Goal: Task Accomplishment & Management: Manage account settings

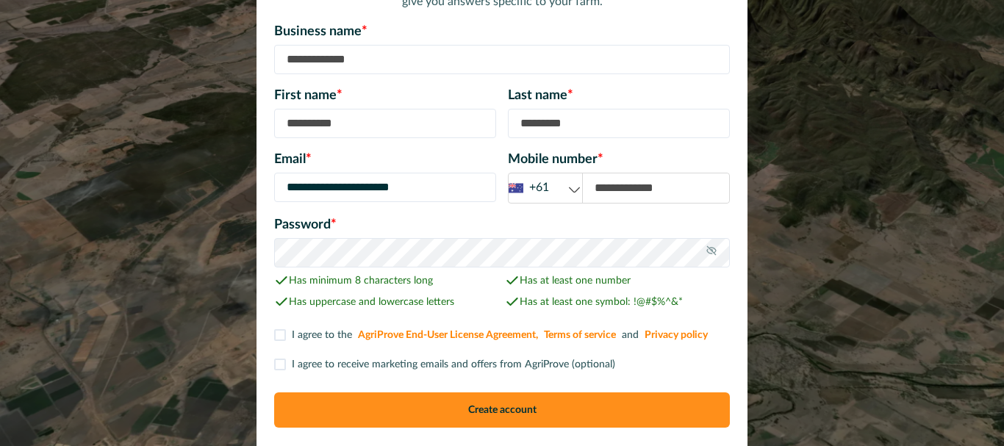
scroll to position [185, 0]
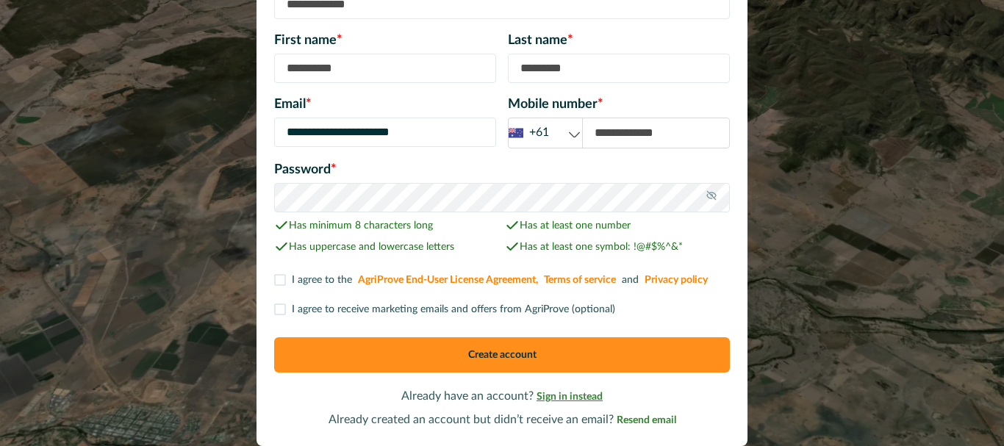
click at [586, 399] on span "Sign in instead" at bounding box center [570, 397] width 66 height 10
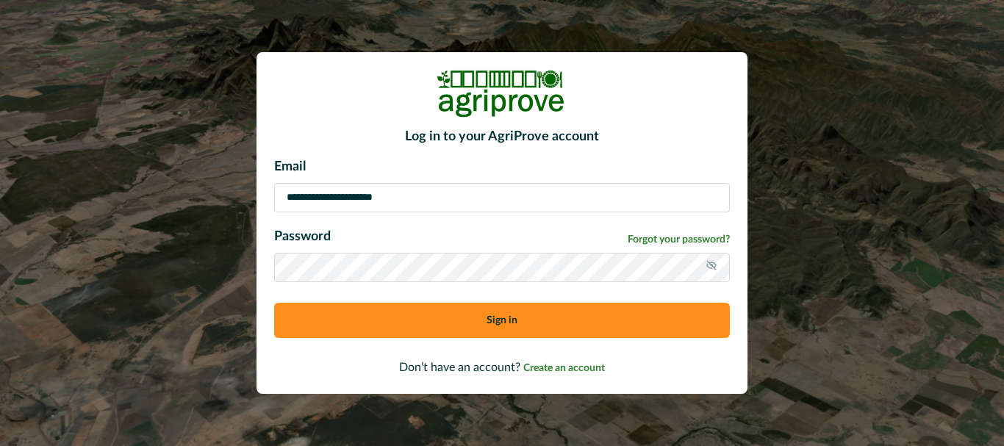
click at [498, 318] on button "Sign in" at bounding box center [502, 320] width 456 height 35
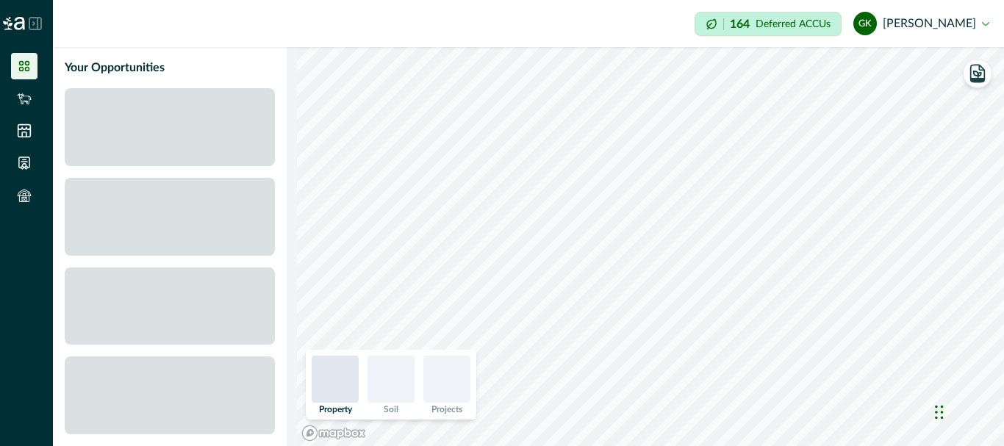
click at [982, 19] on button "gk gordon kentish" at bounding box center [921, 23] width 136 height 35
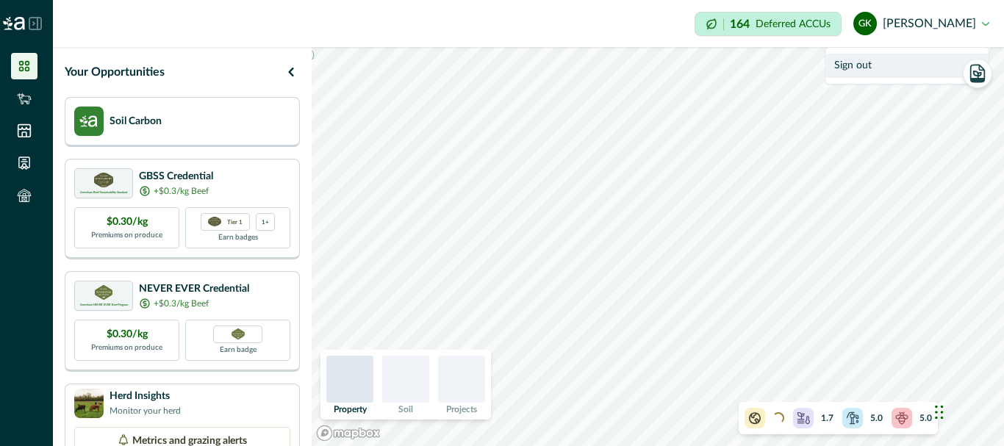
click at [987, 25] on button "gk gordon kentish" at bounding box center [921, 23] width 136 height 35
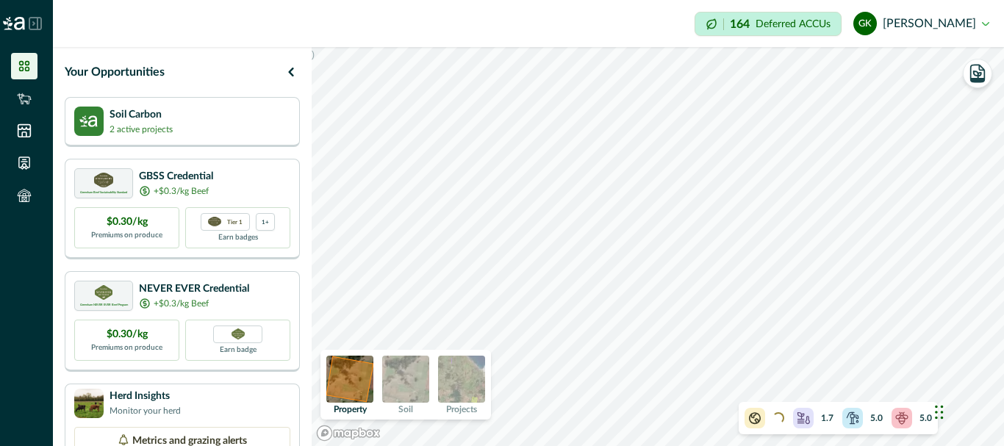
click at [401, 385] on img at bounding box center [405, 379] width 47 height 47
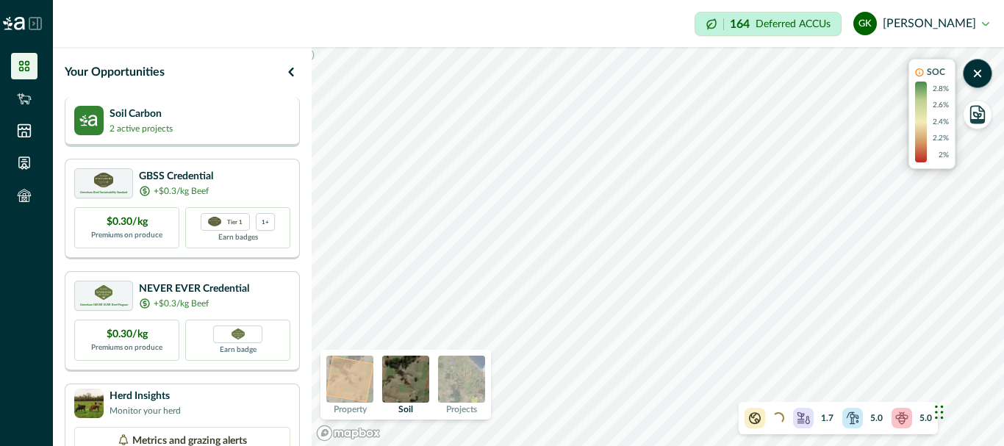
click at [135, 119] on p "Soil Carbon" at bounding box center [141, 114] width 63 height 15
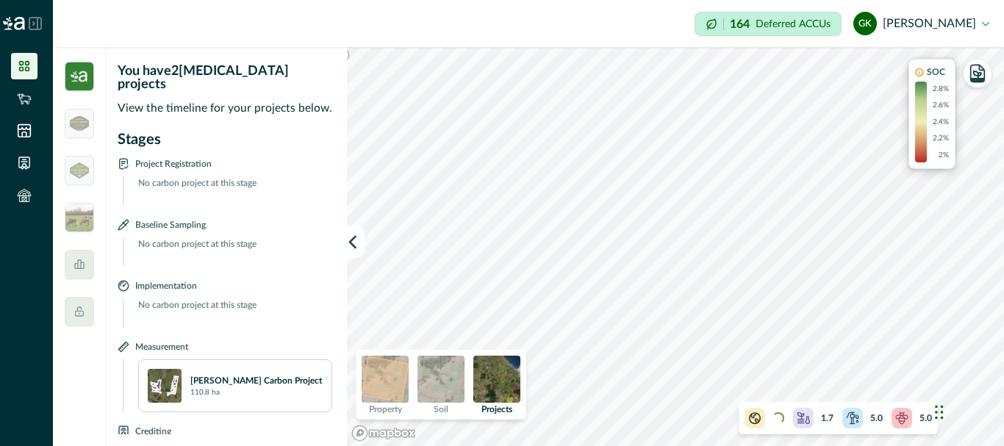
scroll to position [26, 0]
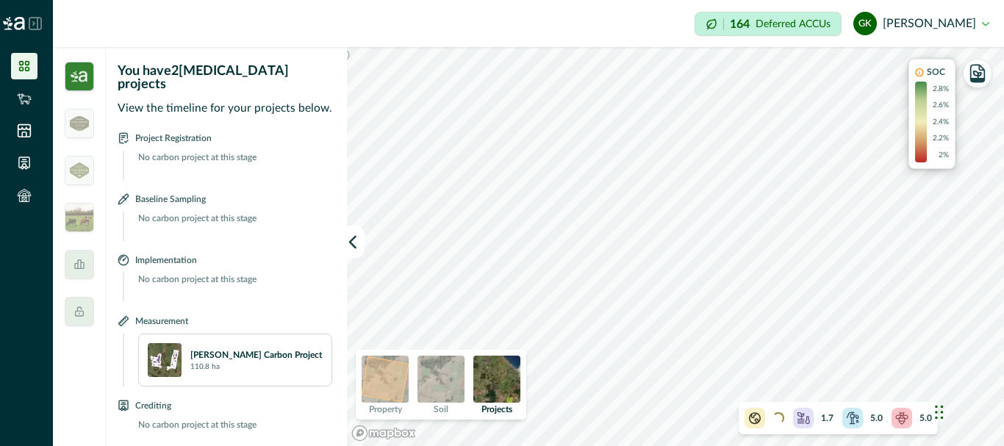
click at [210, 348] on p "Findley Carbon Project" at bounding box center [256, 354] width 132 height 13
click at [444, 387] on img at bounding box center [441, 379] width 47 height 47
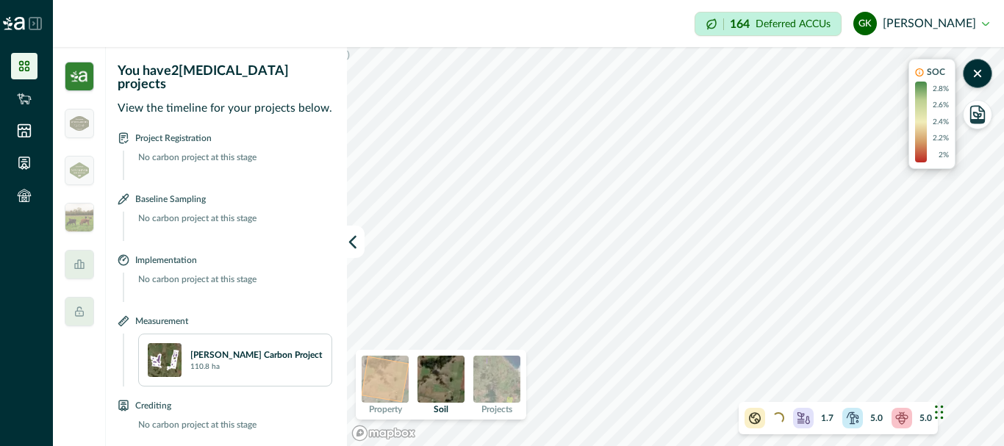
click at [389, 382] on img at bounding box center [385, 379] width 47 height 47
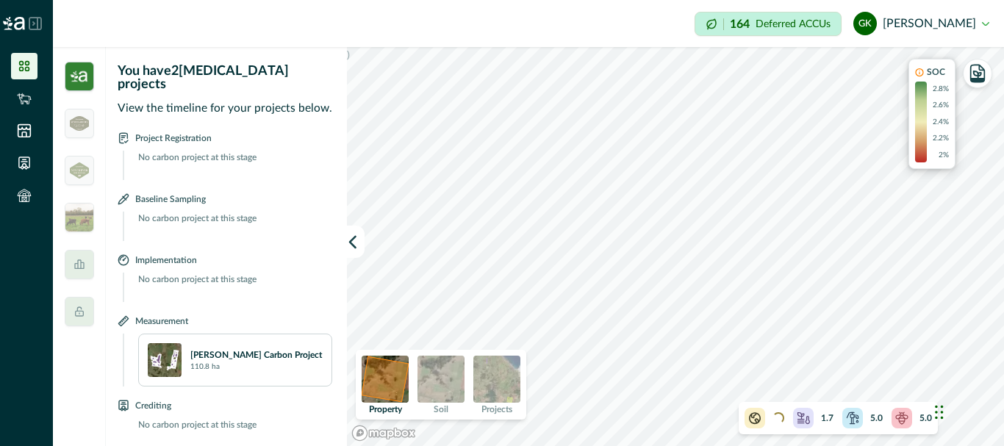
click at [21, 66] on icon at bounding box center [24, 66] width 15 height 15
click at [28, 101] on icon at bounding box center [24, 98] width 14 height 11
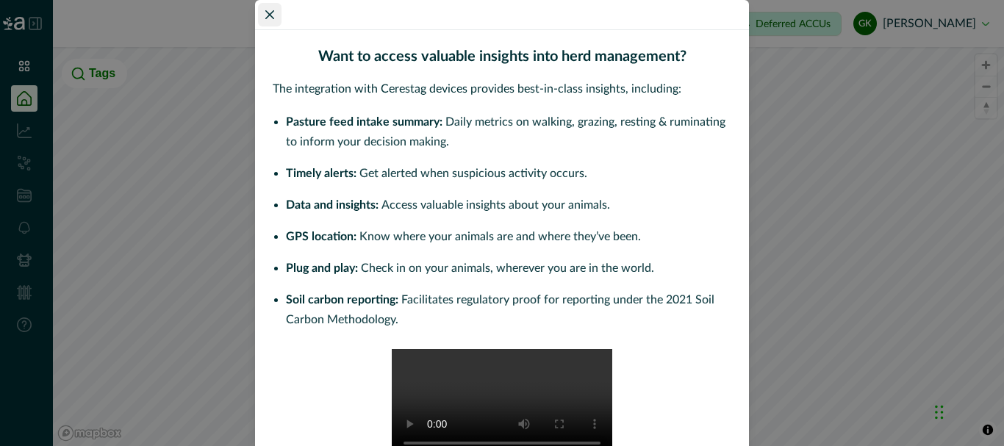
click at [268, 12] on icon "Close" at bounding box center [269, 14] width 9 height 9
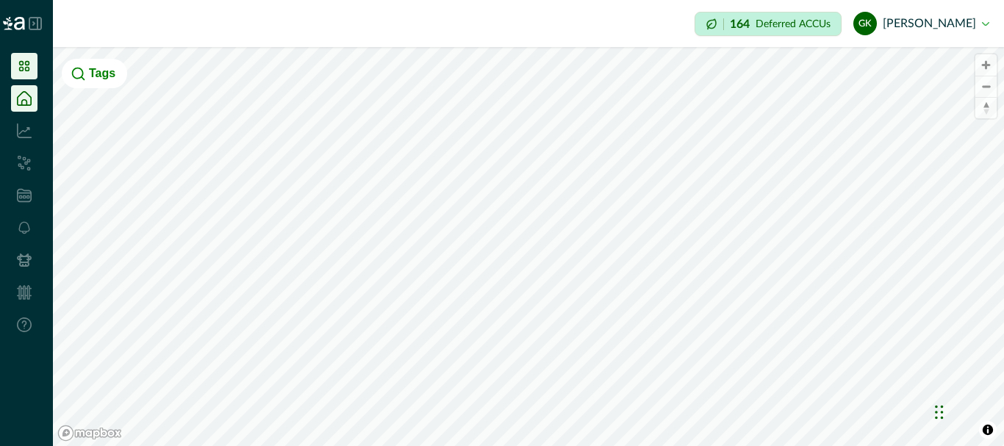
click at [23, 71] on icon at bounding box center [24, 66] width 15 height 15
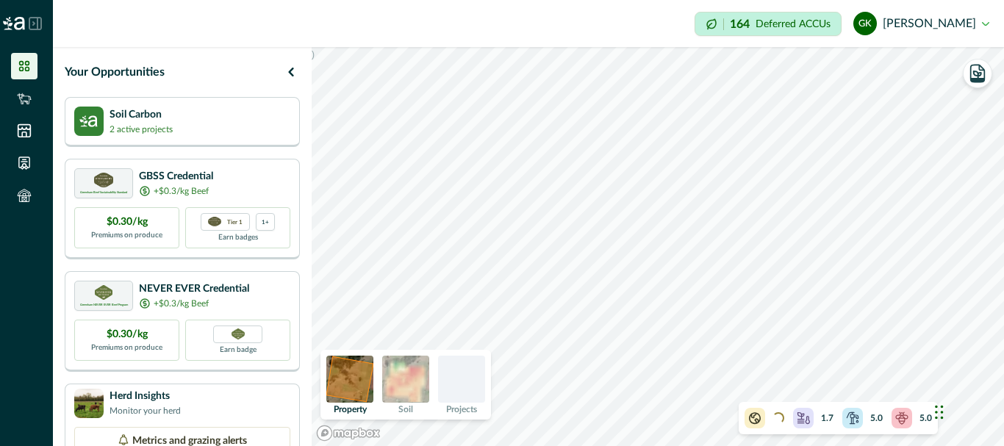
scroll to position [273, 0]
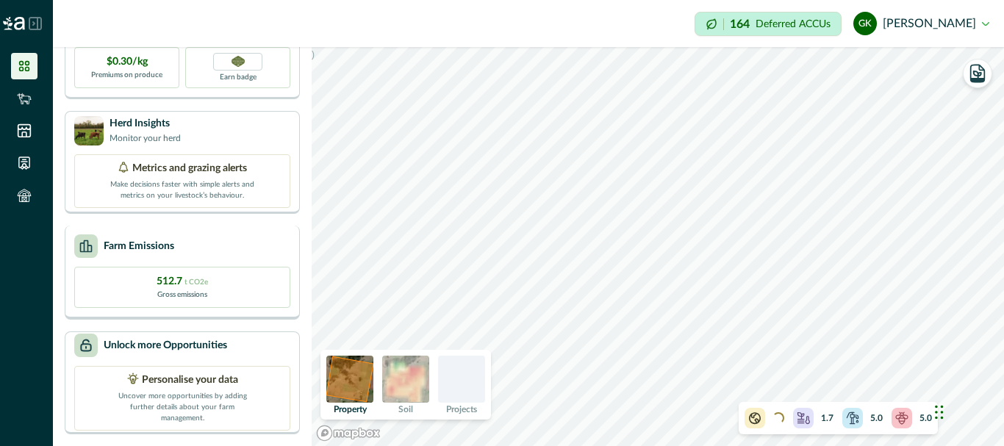
click at [157, 276] on p "512.7 t CO2e" at bounding box center [182, 281] width 51 height 15
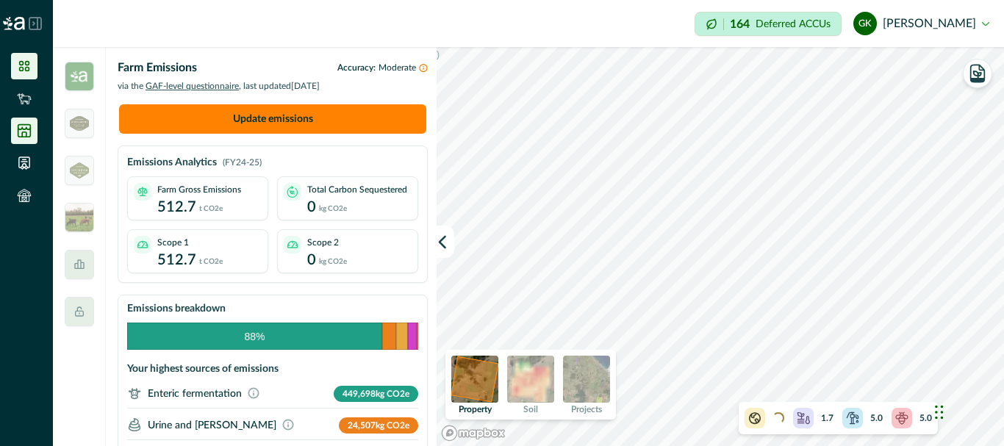
click at [23, 135] on icon at bounding box center [24, 131] width 12 height 12
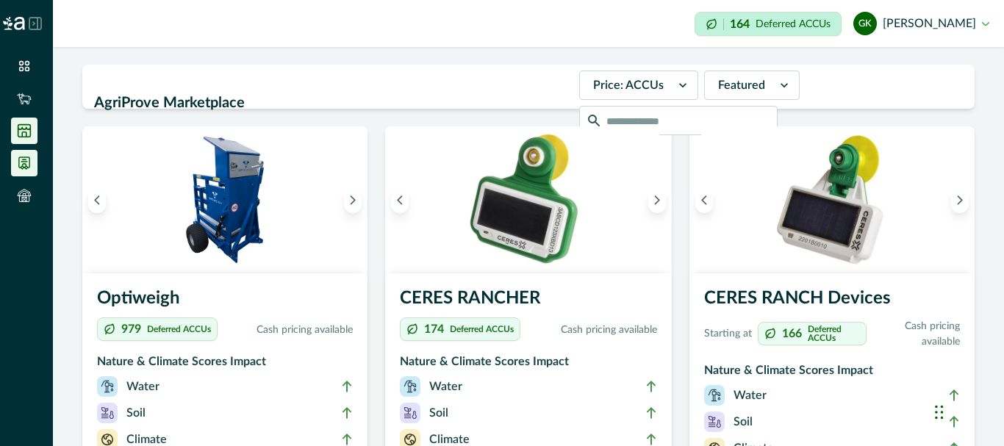
click at [23, 154] on li at bounding box center [24, 163] width 26 height 26
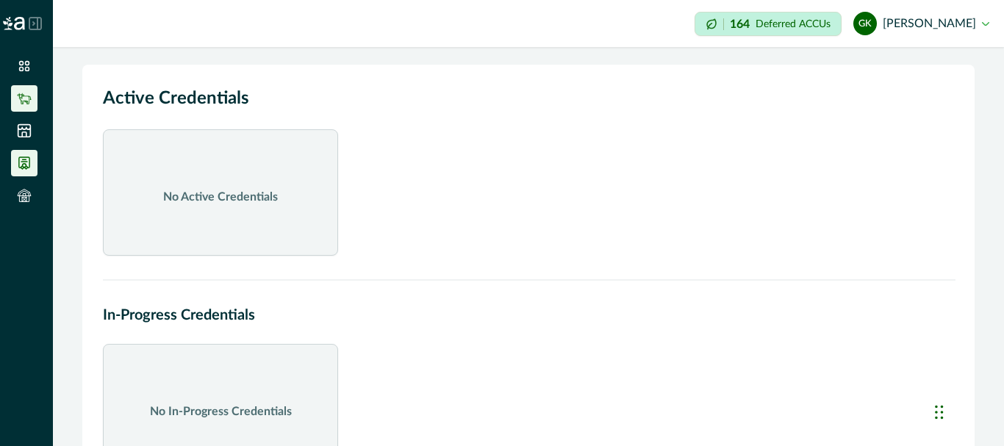
click at [25, 90] on li at bounding box center [24, 98] width 26 height 26
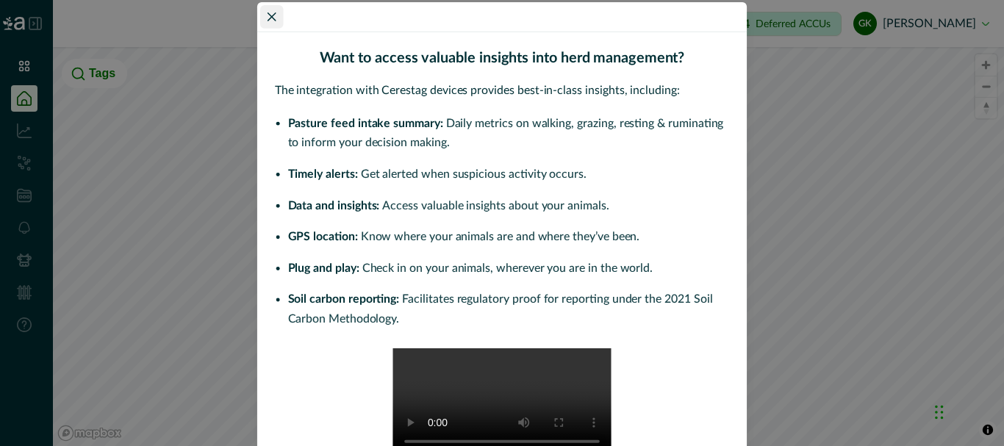
click at [272, 10] on button "Close" at bounding box center [272, 17] width 24 height 24
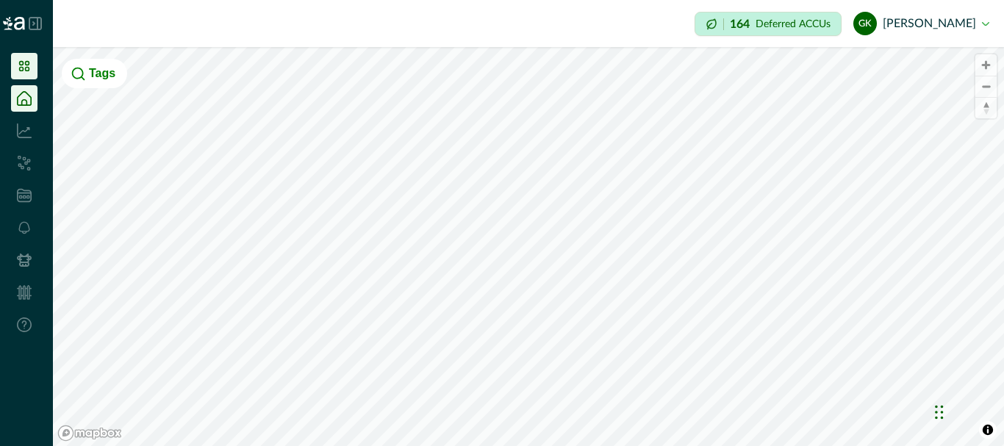
click at [32, 62] on li at bounding box center [24, 66] width 26 height 26
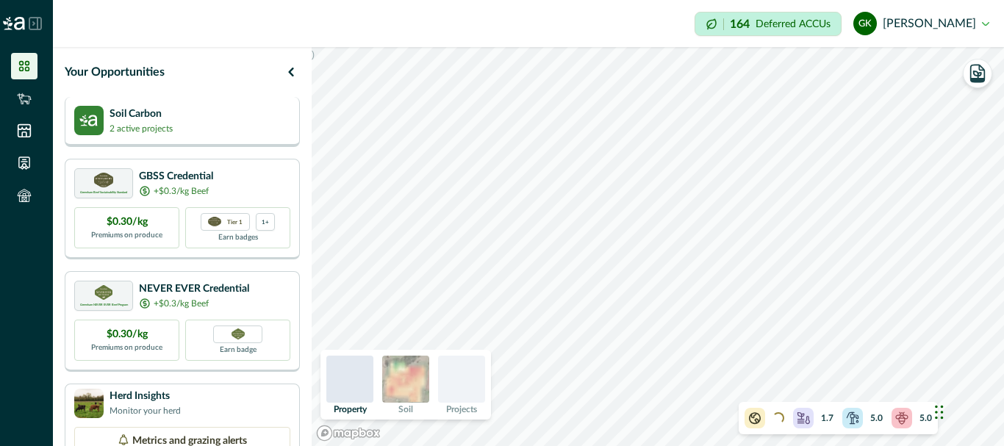
click at [137, 127] on p "2 active projects" at bounding box center [141, 128] width 63 height 13
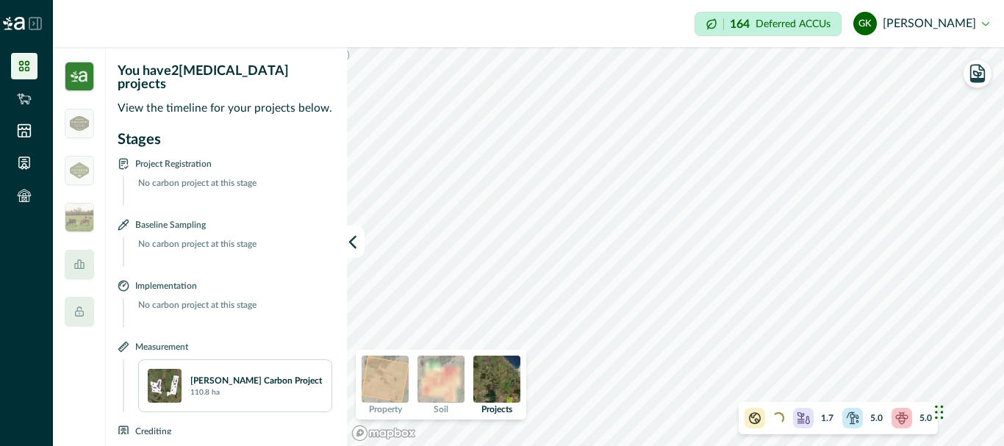
scroll to position [26, 0]
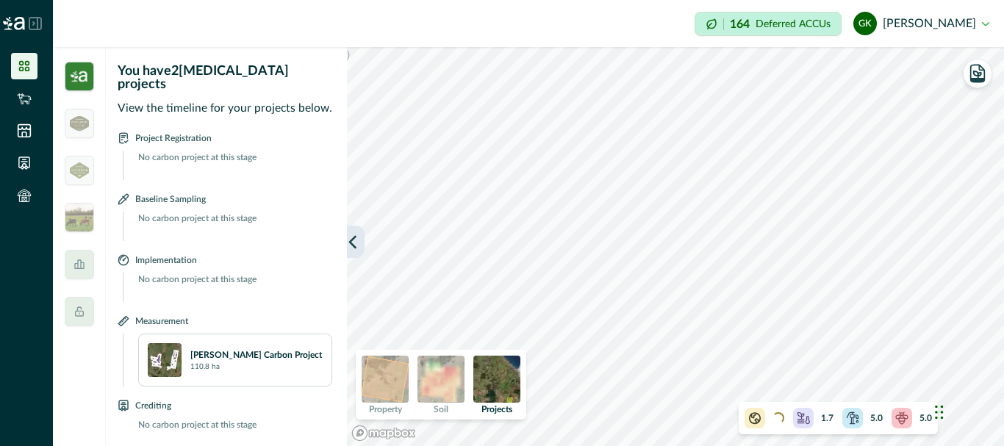
click at [359, 248] on icon "button" at bounding box center [352, 241] width 15 height 15
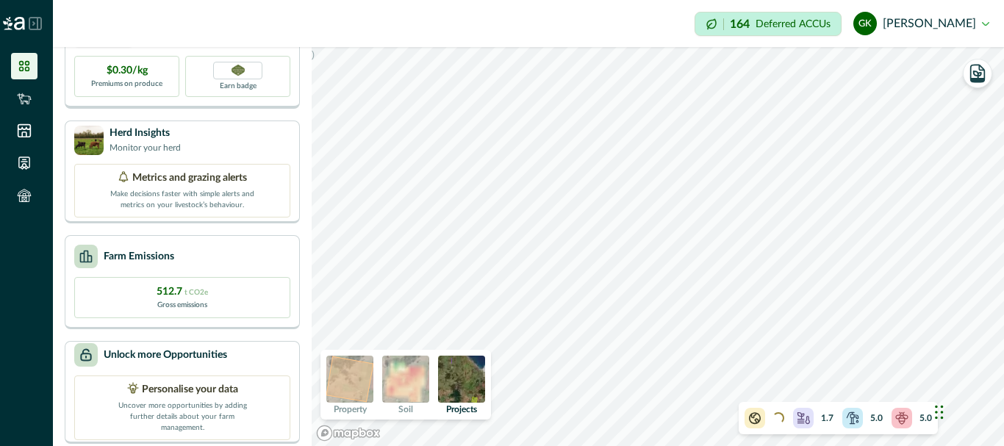
scroll to position [273, 0]
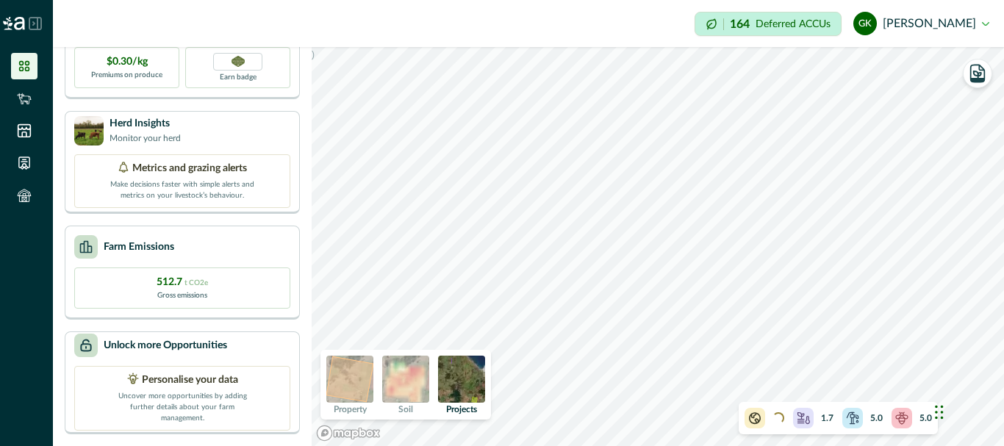
click at [937, 419] on div "Chat Widget" at bounding box center [968, 411] width 74 height 71
click at [409, 380] on img at bounding box center [405, 379] width 47 height 47
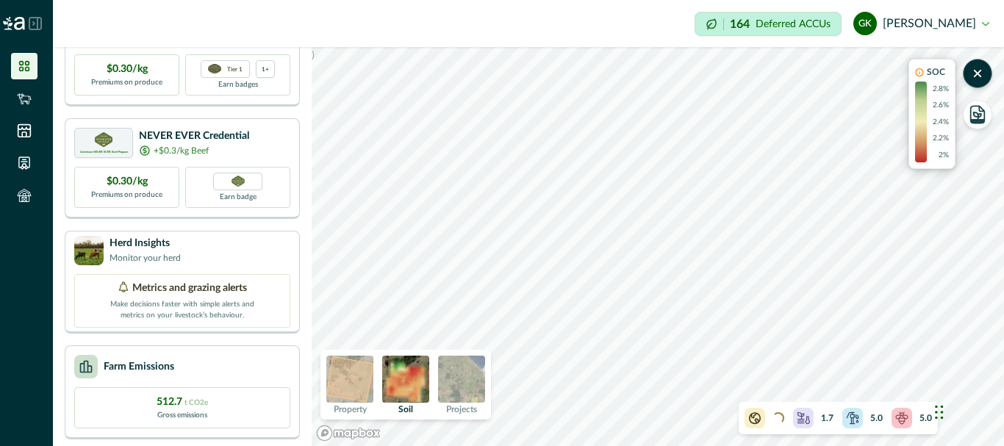
scroll to position [0, 0]
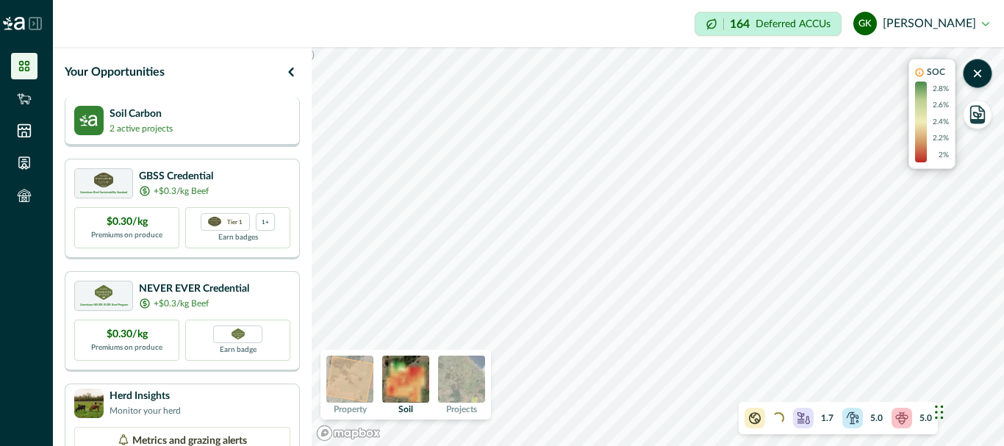
click at [134, 123] on p "2 active projects" at bounding box center [141, 128] width 63 height 13
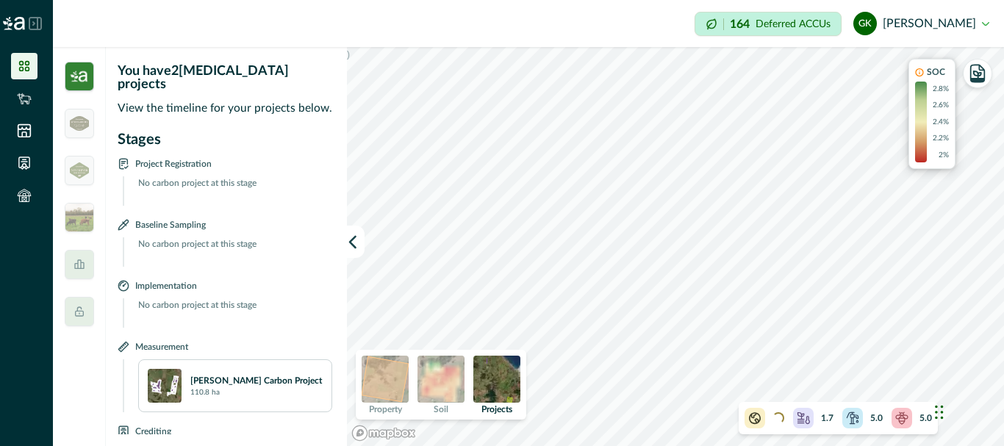
scroll to position [26, 0]
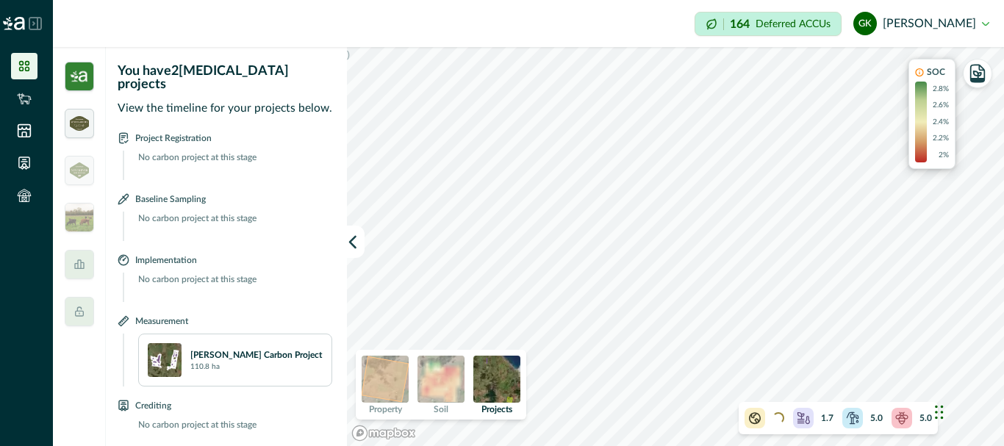
click at [79, 118] on img at bounding box center [79, 123] width 19 height 15
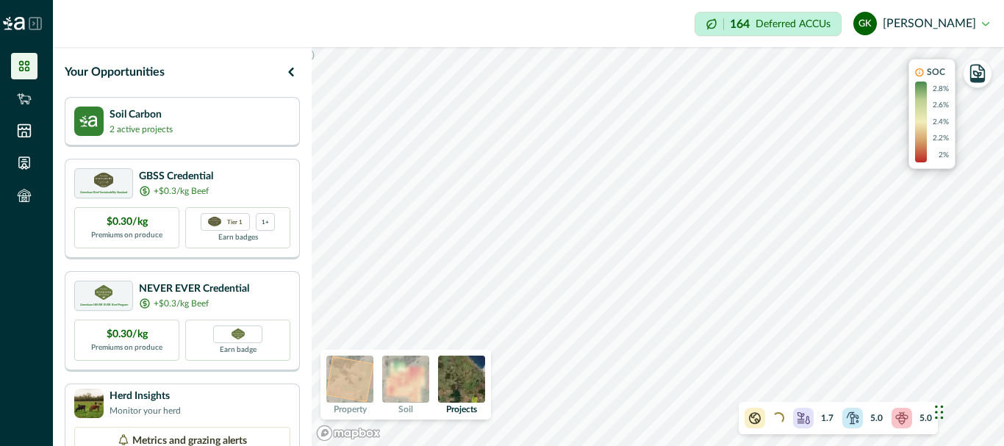
click at [79, 118] on img at bounding box center [88, 121] width 29 height 29
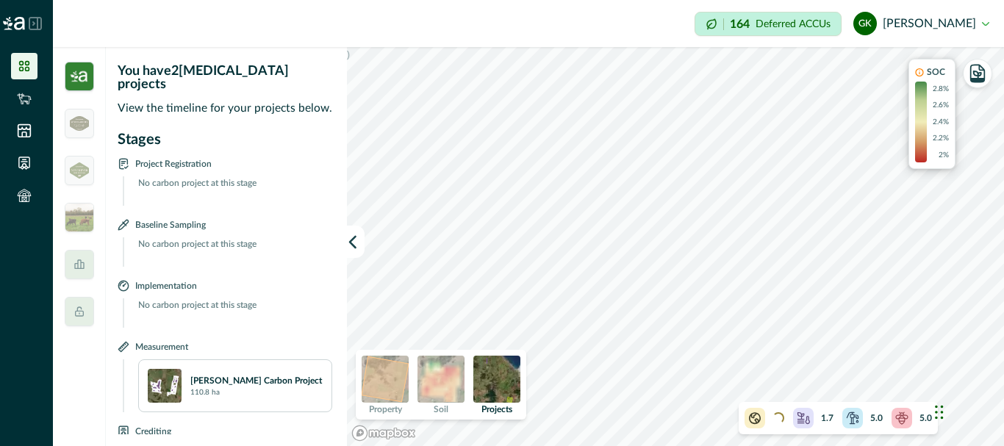
click at [900, 421] on icon at bounding box center [902, 416] width 12 height 9
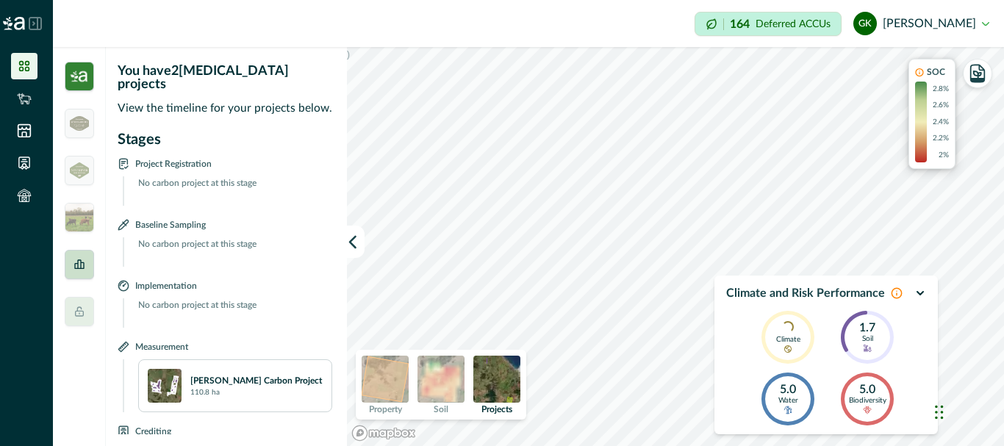
click at [76, 272] on div at bounding box center [79, 264] width 29 height 29
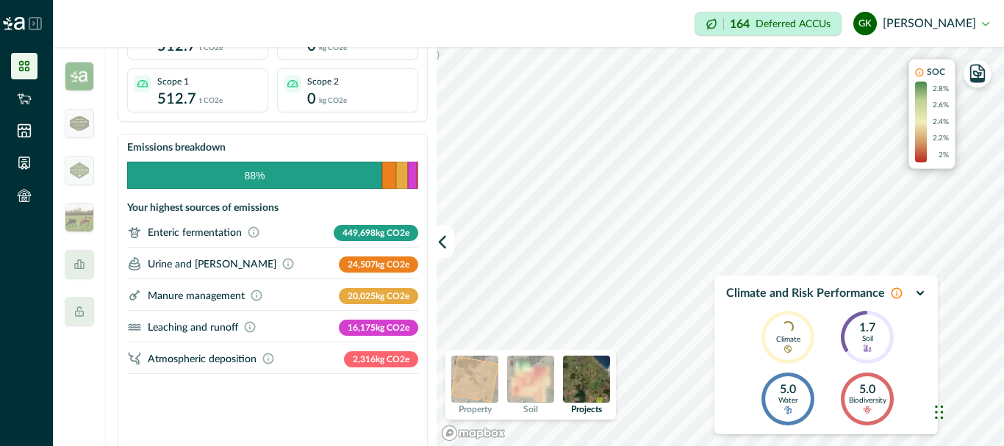
scroll to position [0, 0]
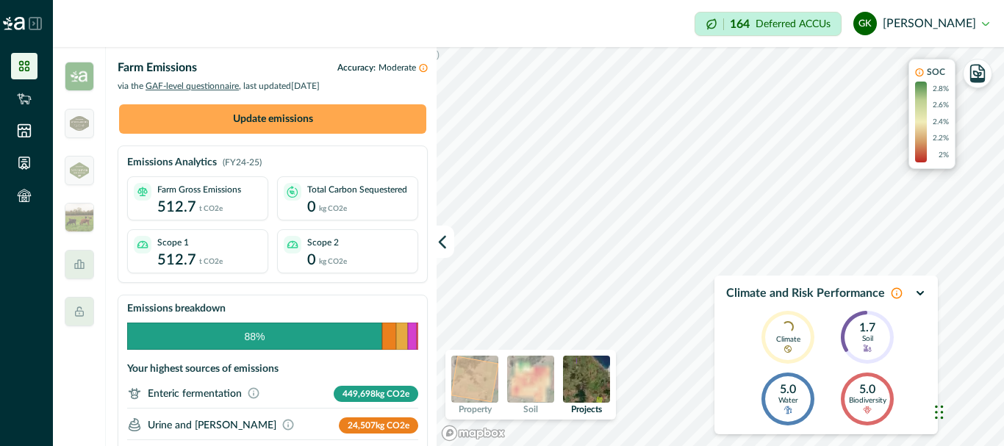
click at [293, 121] on button "Update emissions" at bounding box center [272, 118] width 307 height 29
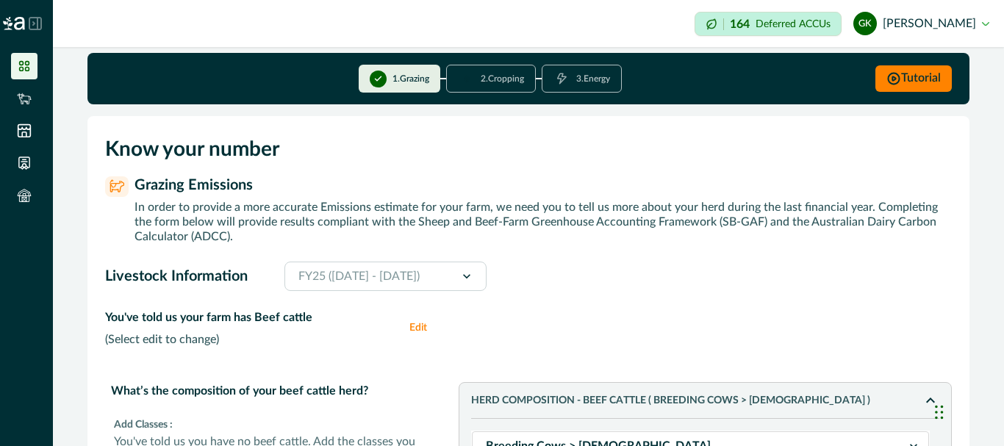
click at [32, 25] on icon at bounding box center [35, 23] width 13 height 13
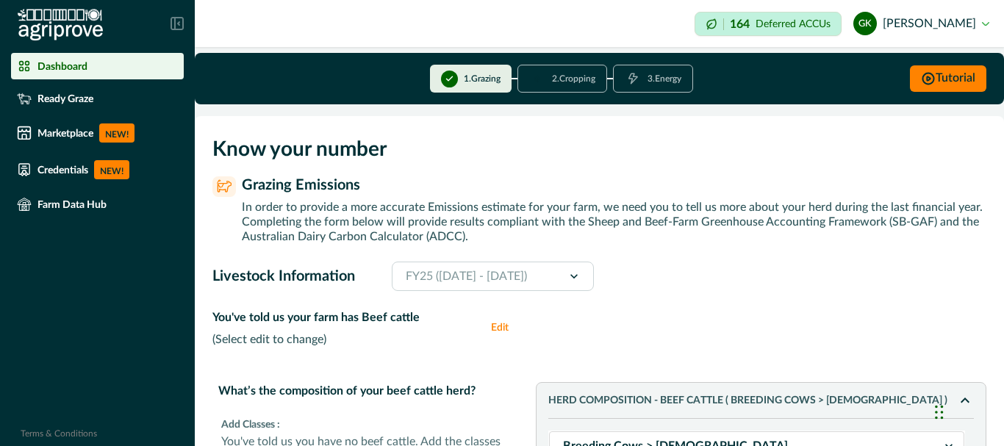
click at [495, 152] on p "Know your number" at bounding box center [599, 149] width 774 height 31
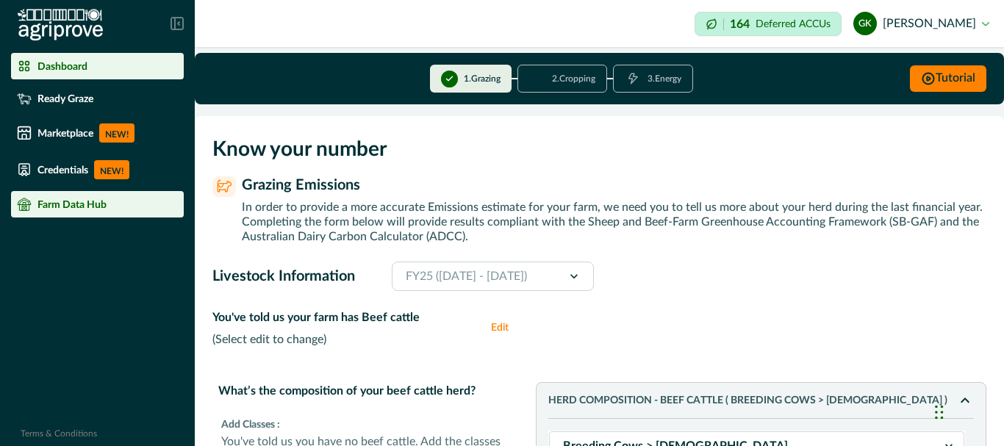
click at [82, 208] on p "Farm Data Hub" at bounding box center [71, 204] width 69 height 12
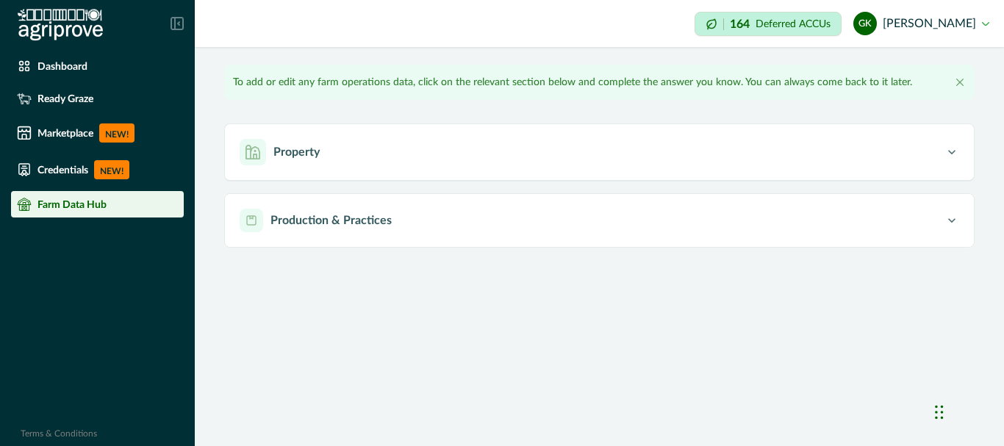
type input "**********"
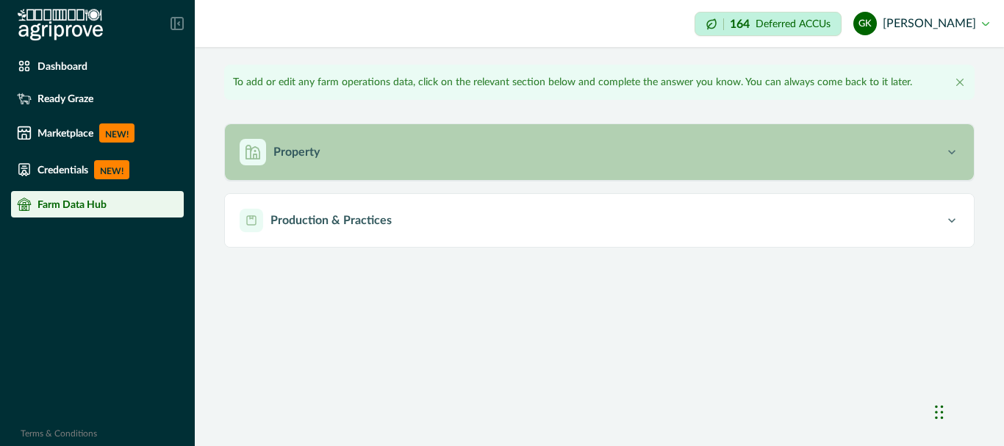
click at [361, 157] on div "Property" at bounding box center [592, 152] width 705 height 26
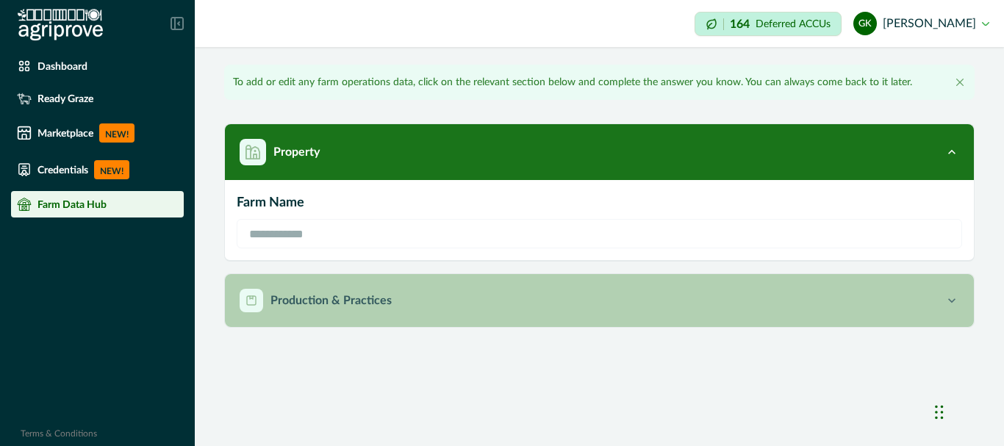
click at [399, 308] on div "Production & Practices" at bounding box center [592, 301] width 705 height 24
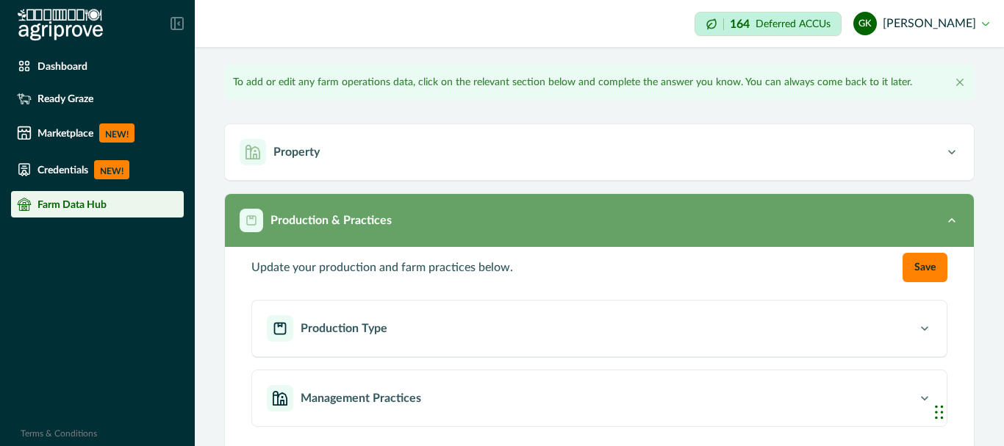
scroll to position [17, 0]
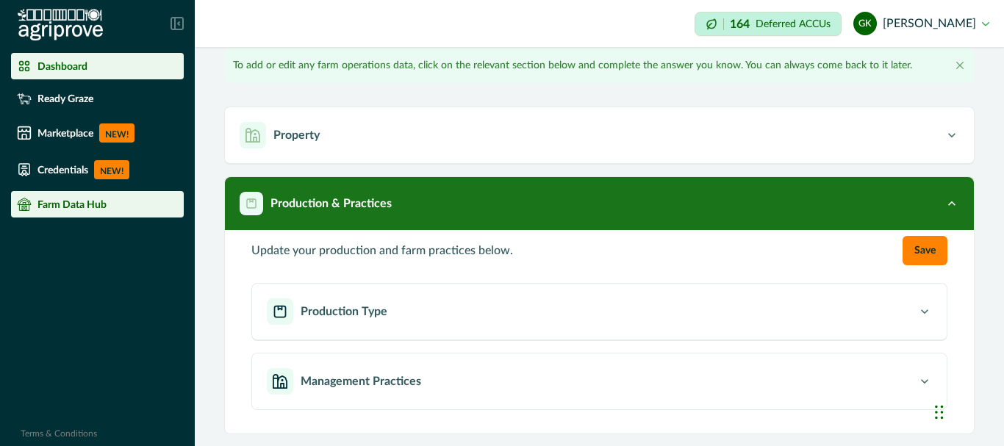
click at [51, 66] on p "Dashboard" at bounding box center [62, 66] width 50 height 12
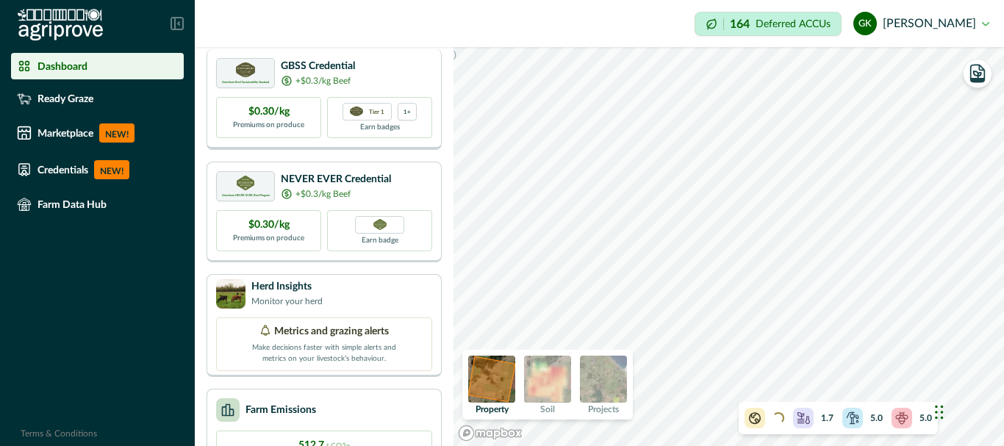
scroll to position [110, 0]
click at [376, 121] on p "Earn badges" at bounding box center [380, 126] width 40 height 12
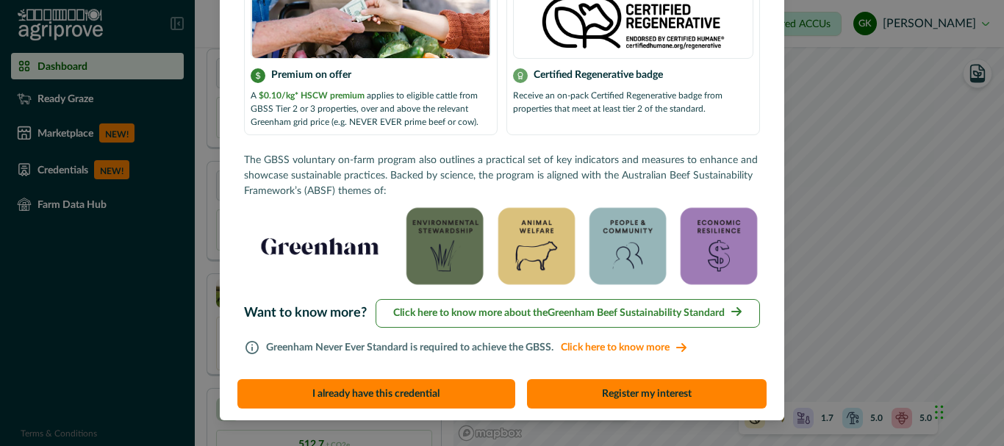
scroll to position [209, 0]
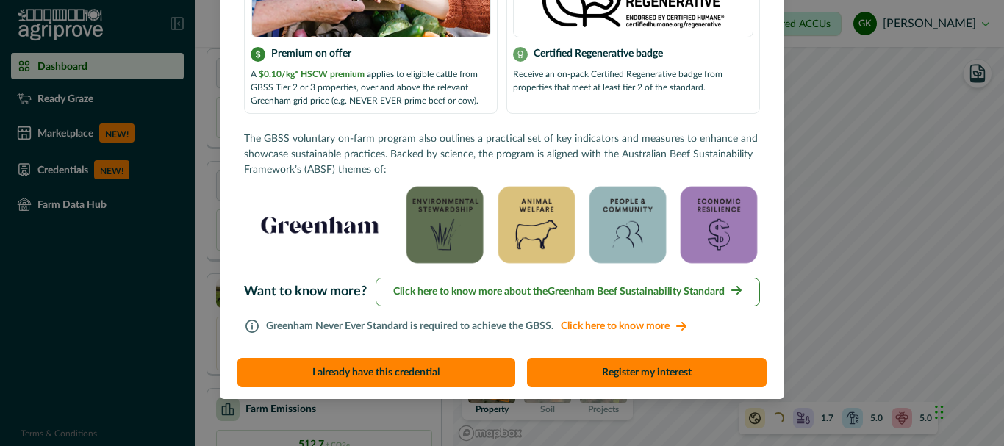
click at [575, 293] on p "Click here to know more about the Greenham Beef Sustainability Standard" at bounding box center [559, 291] width 332 height 15
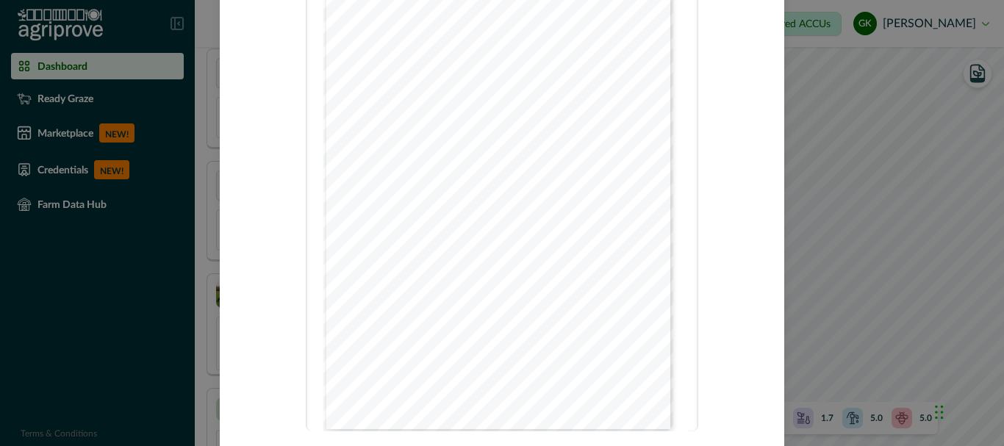
scroll to position [0, 0]
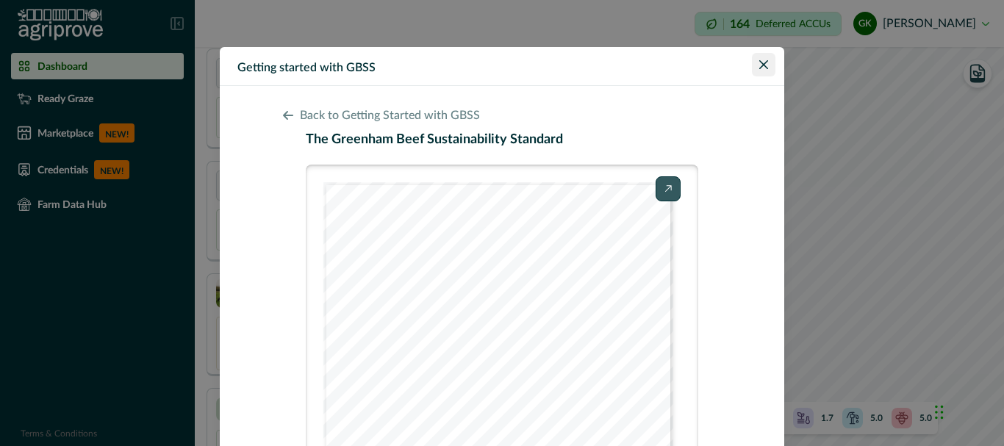
click at [756, 61] on button "Close" at bounding box center [764, 65] width 24 height 24
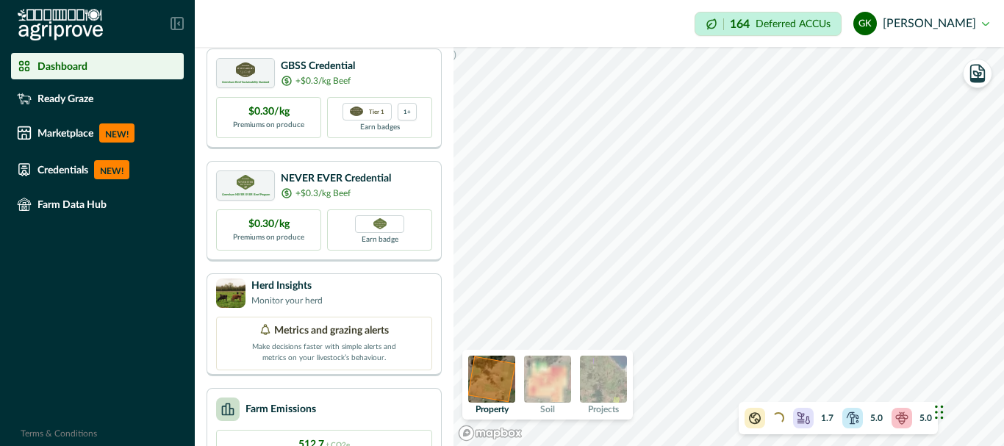
click at [614, 384] on img at bounding box center [603, 379] width 47 height 47
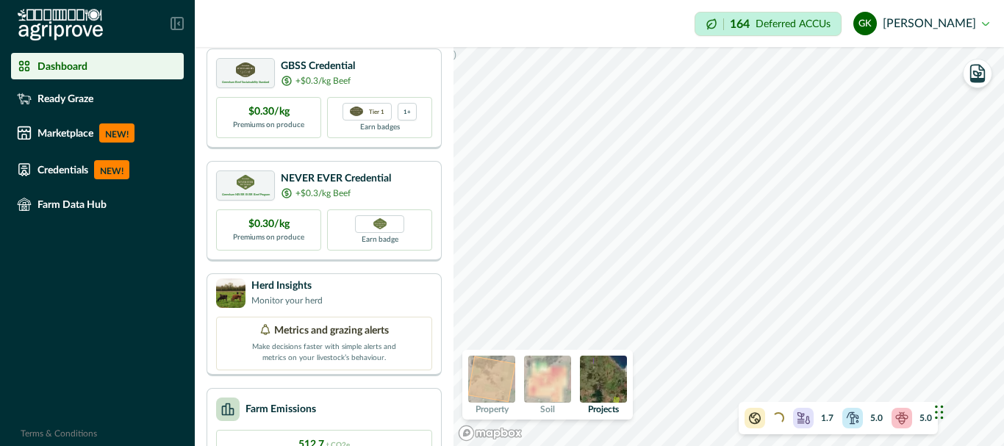
click at [556, 380] on img at bounding box center [547, 379] width 47 height 47
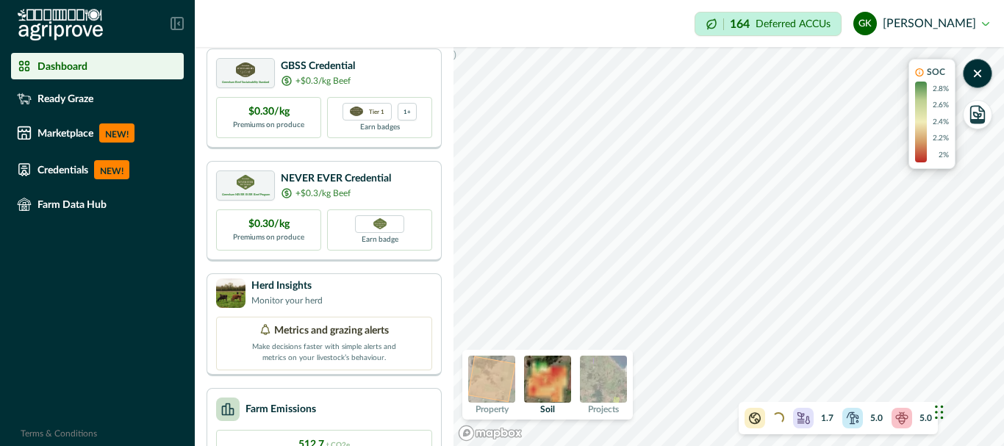
click at [613, 377] on img at bounding box center [603, 379] width 47 height 47
